Goal: Task Accomplishment & Management: Complete application form

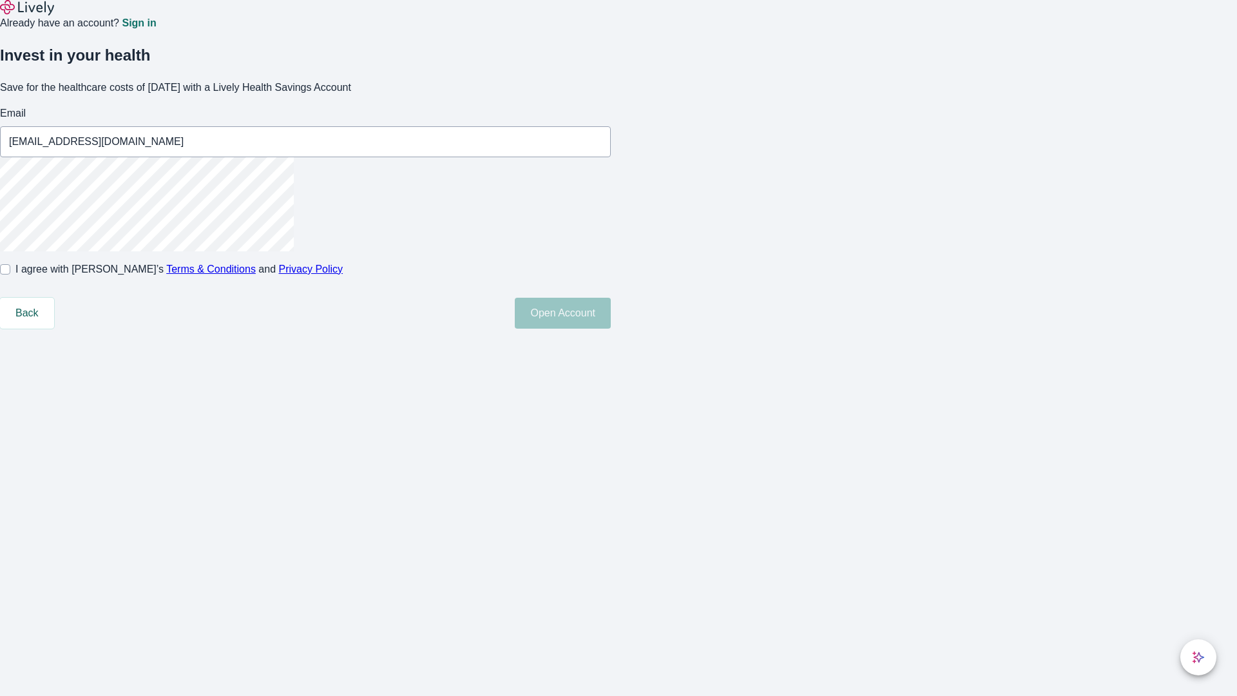
click at [10, 274] on input "I agree with Lively’s Terms & Conditions and Privacy Policy" at bounding box center [5, 269] width 10 height 10
checkbox input "true"
click at [611, 329] on button "Open Account" at bounding box center [563, 313] width 96 height 31
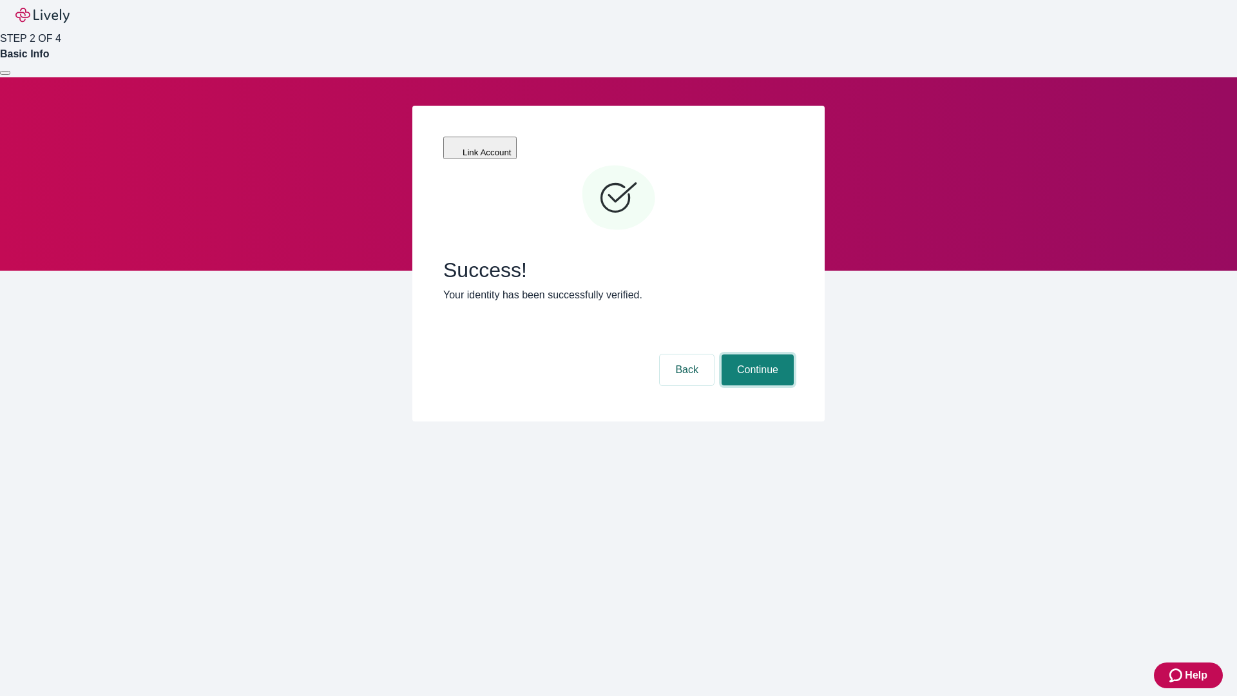
click at [756, 354] on button "Continue" at bounding box center [757, 369] width 72 height 31
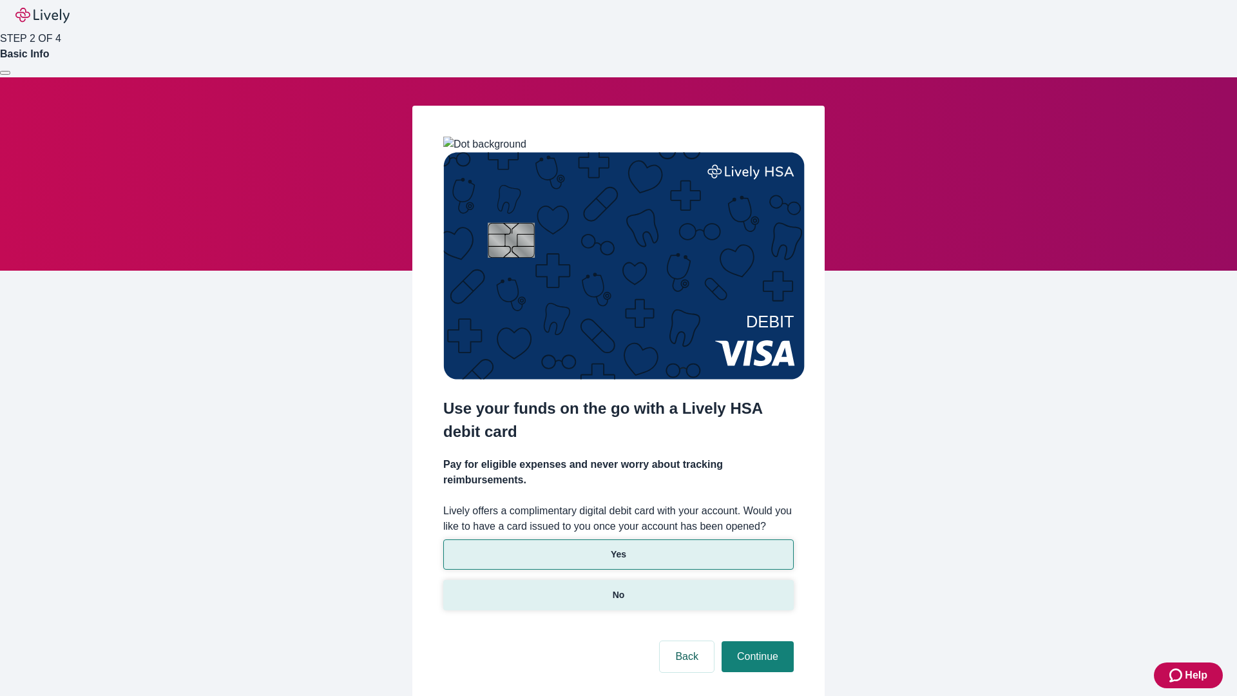
click at [618, 588] on p "No" at bounding box center [619, 595] width 12 height 14
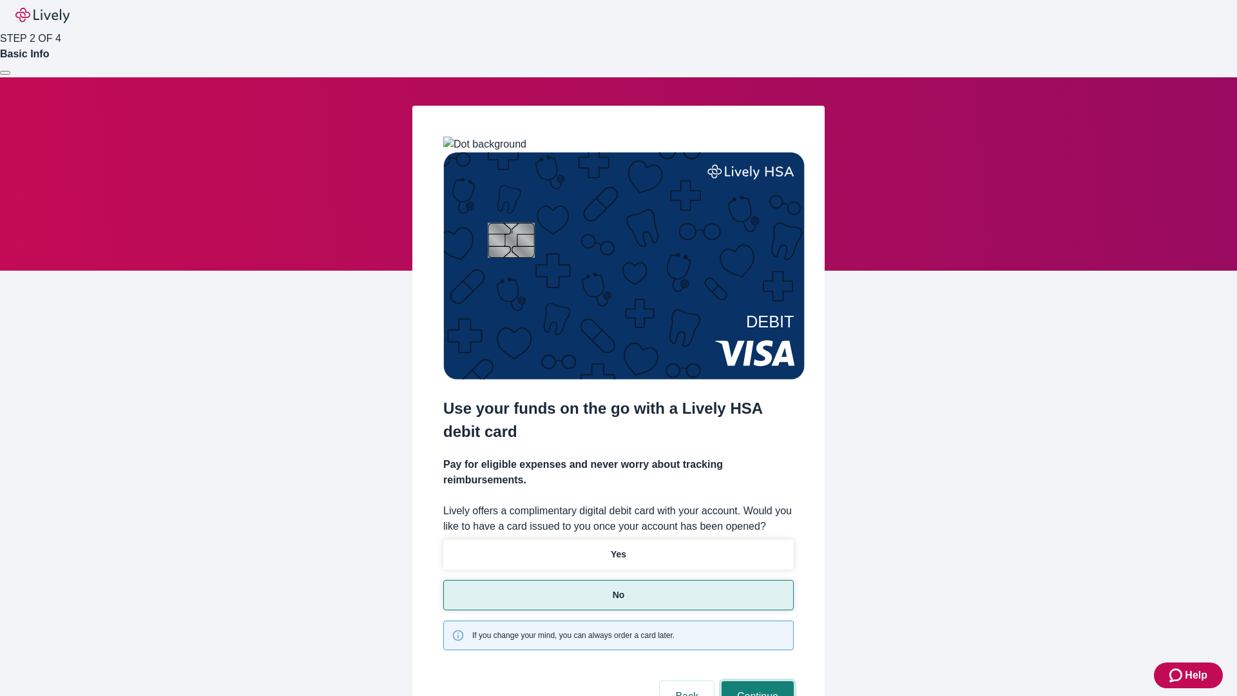
click at [756, 681] on button "Continue" at bounding box center [757, 696] width 72 height 31
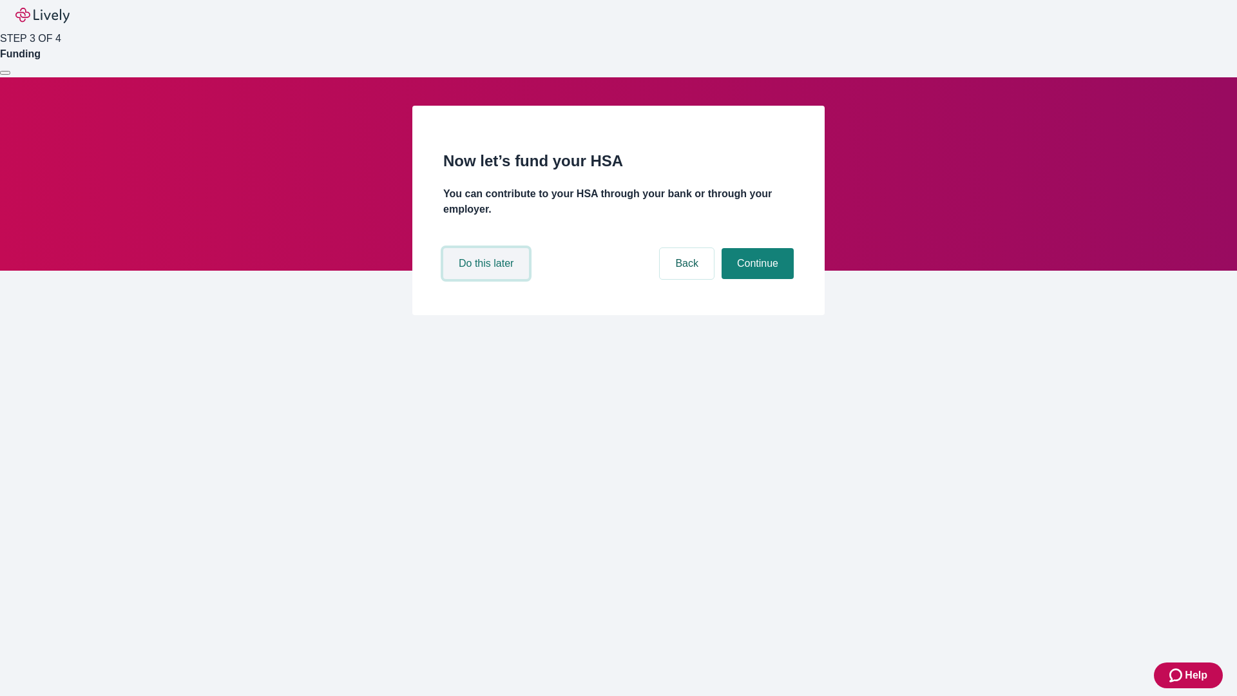
click at [488, 279] on button "Do this later" at bounding box center [486, 263] width 86 height 31
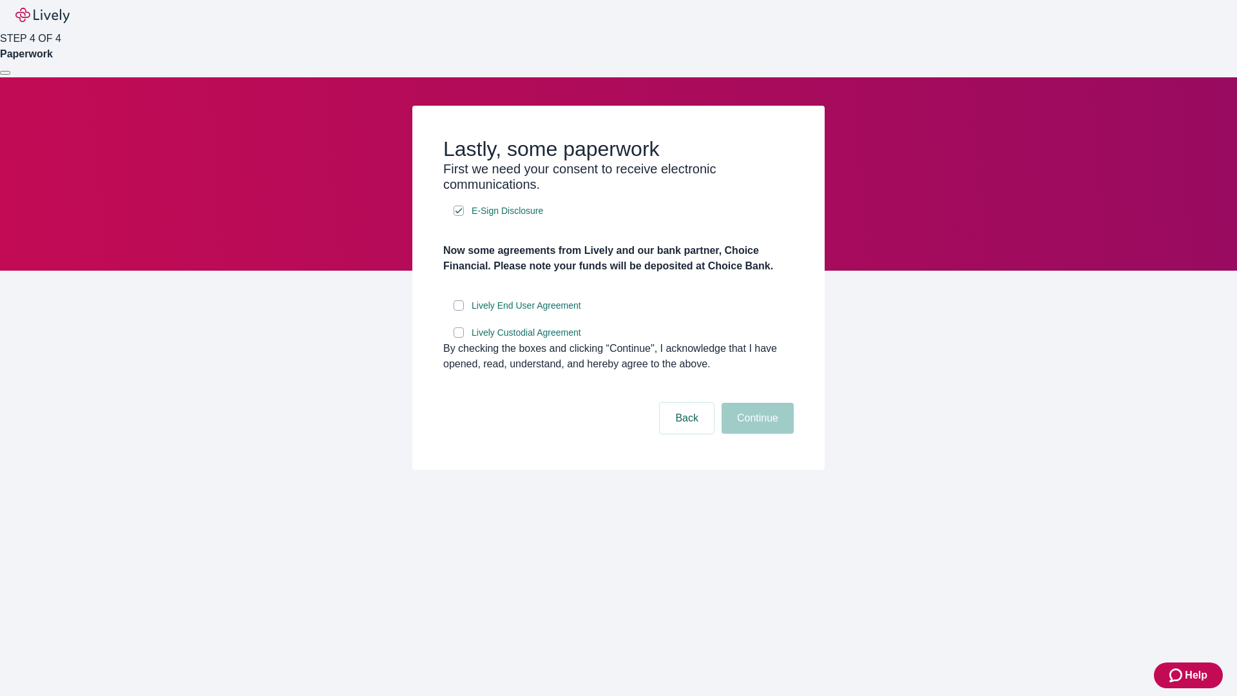
click at [459, 310] on input "Lively End User Agreement" at bounding box center [458, 305] width 10 height 10
checkbox input "true"
click at [459, 338] on input "Lively Custodial Agreement" at bounding box center [458, 332] width 10 height 10
checkbox input "true"
click at [756, 433] on button "Continue" at bounding box center [757, 418] width 72 height 31
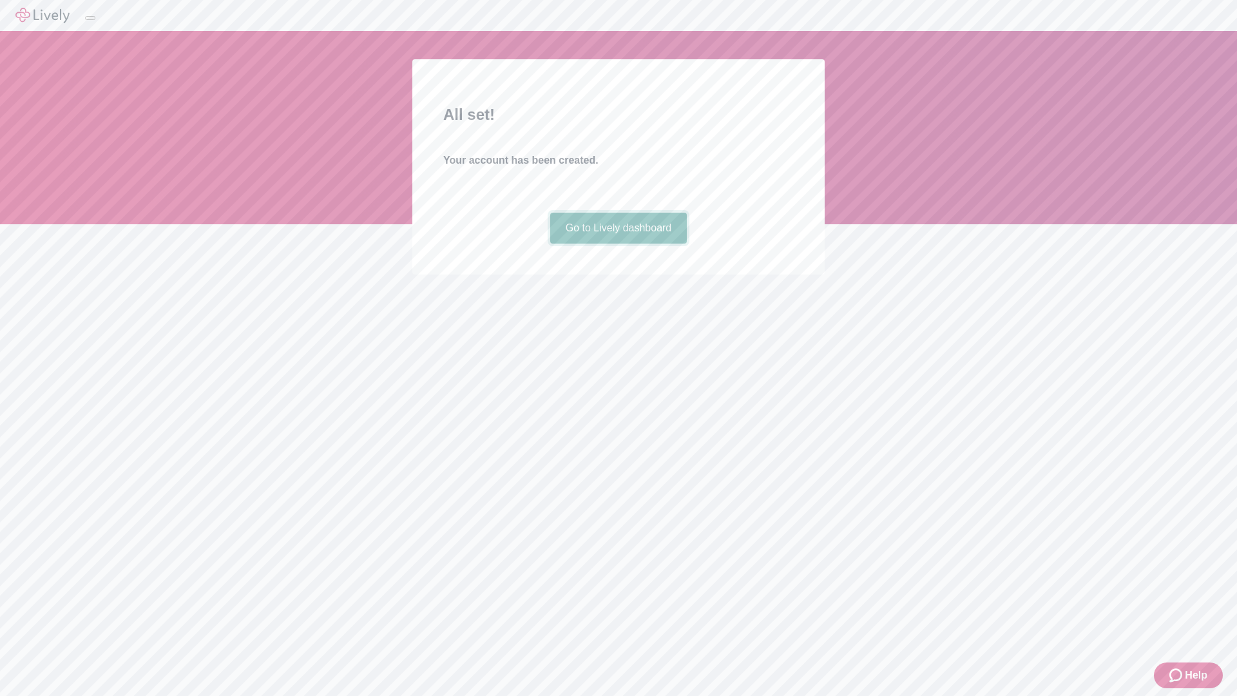
click at [618, 243] on link "Go to Lively dashboard" at bounding box center [618, 228] width 137 height 31
